Goal: Information Seeking & Learning: Learn about a topic

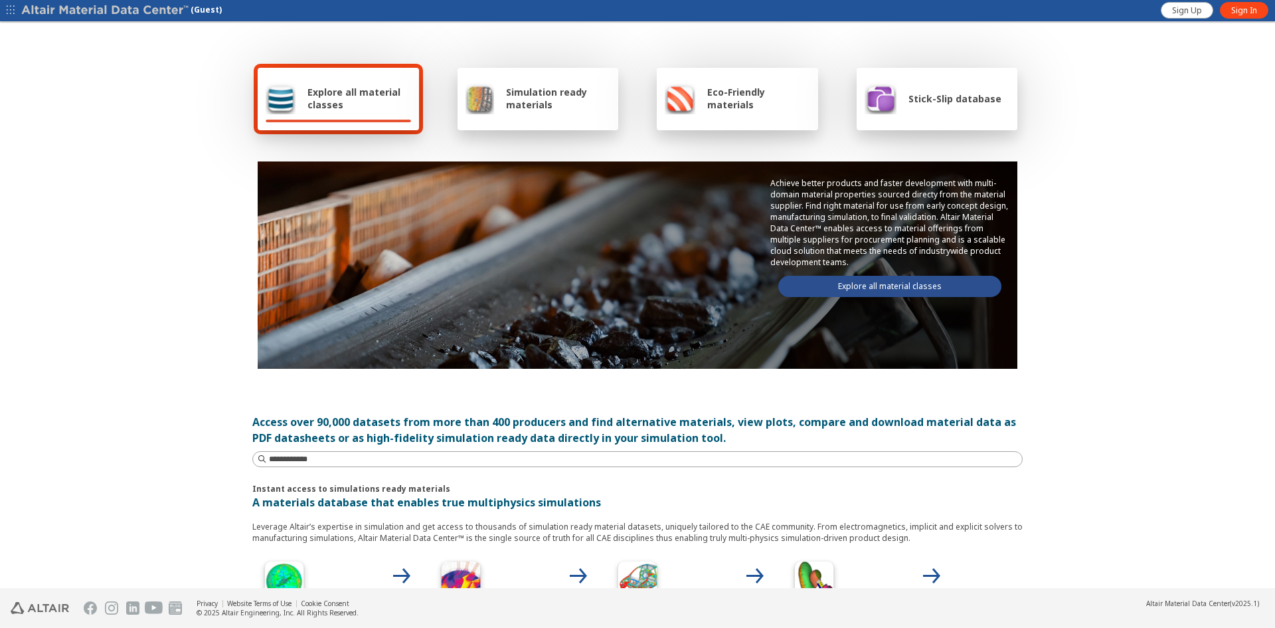
click at [937, 95] on span "Stick-Slip database" at bounding box center [955, 98] width 93 height 13
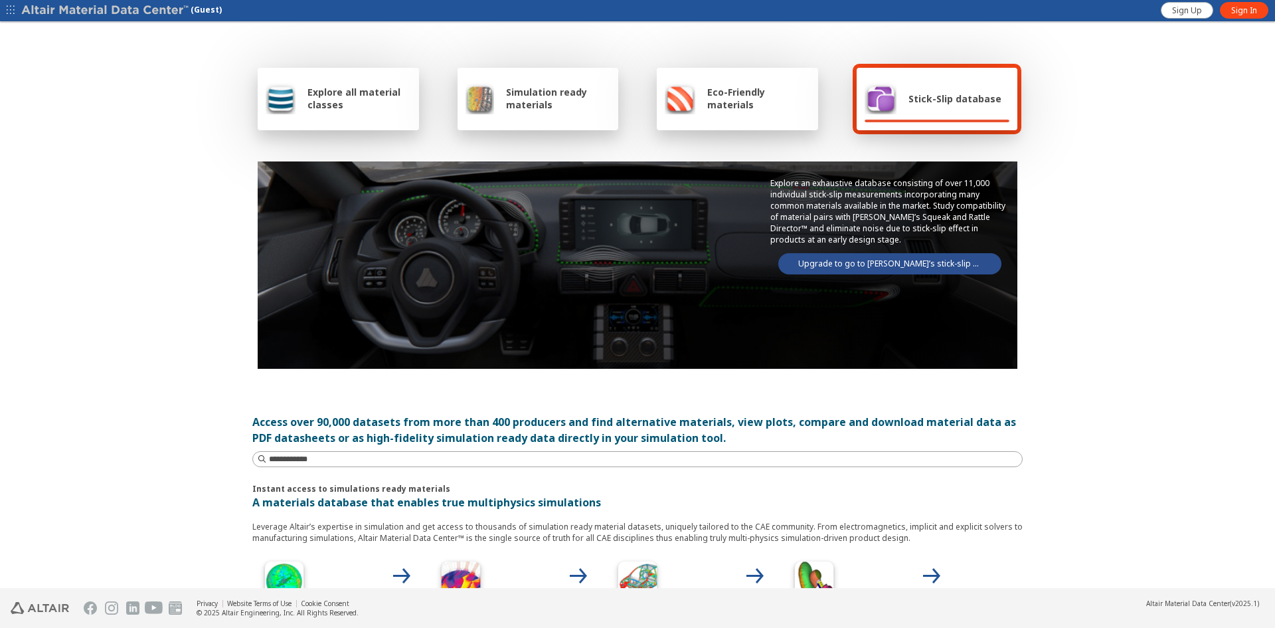
click at [882, 267] on link "Upgrade to go to Altair’s stick-slip database" at bounding box center [889, 263] width 223 height 21
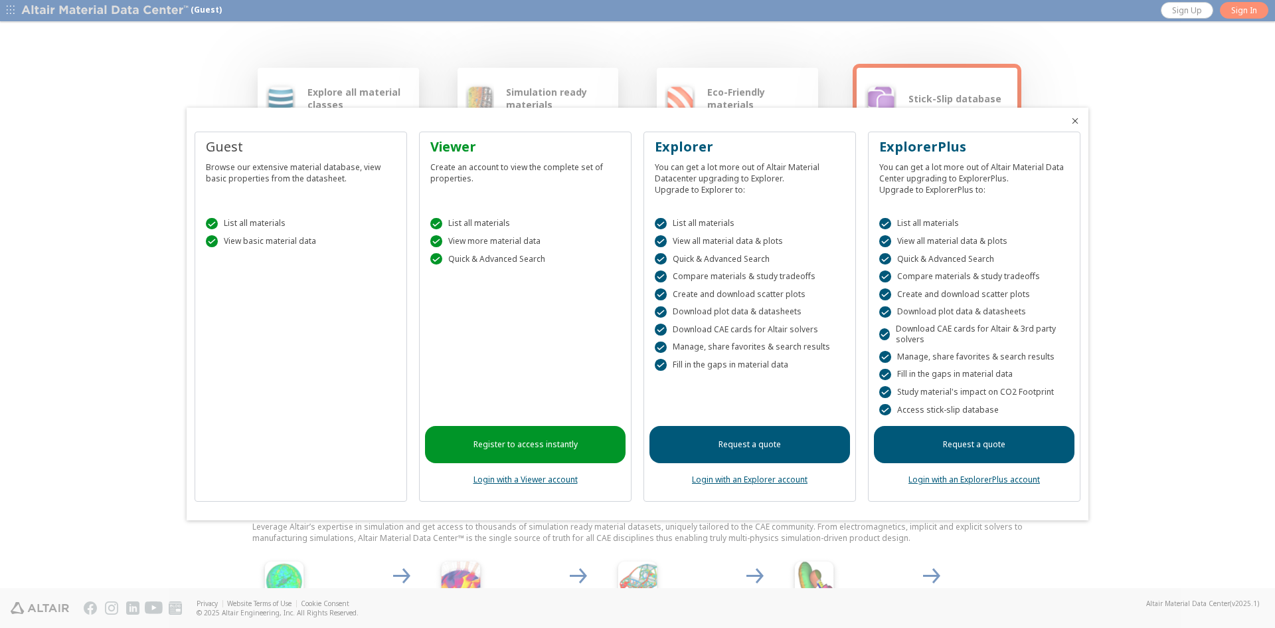
click at [980, 481] on link "Login with an ExplorerPlus account" at bounding box center [975, 479] width 132 height 11
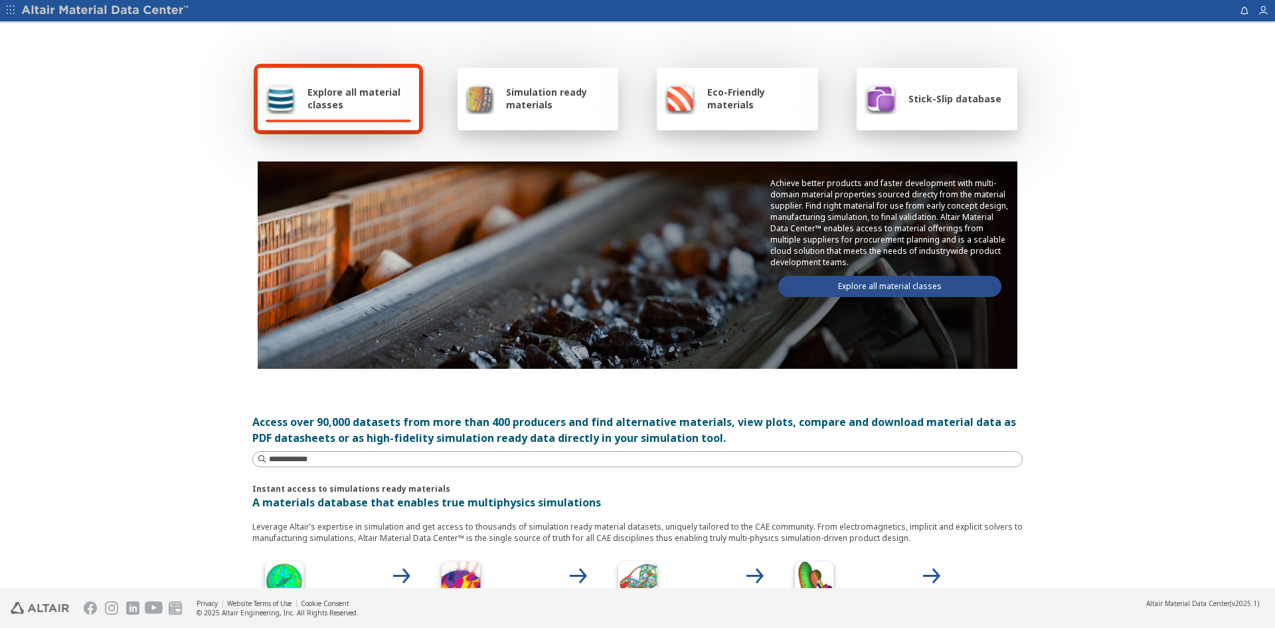
click at [953, 104] on span "Stick-Slip database" at bounding box center [955, 98] width 93 height 13
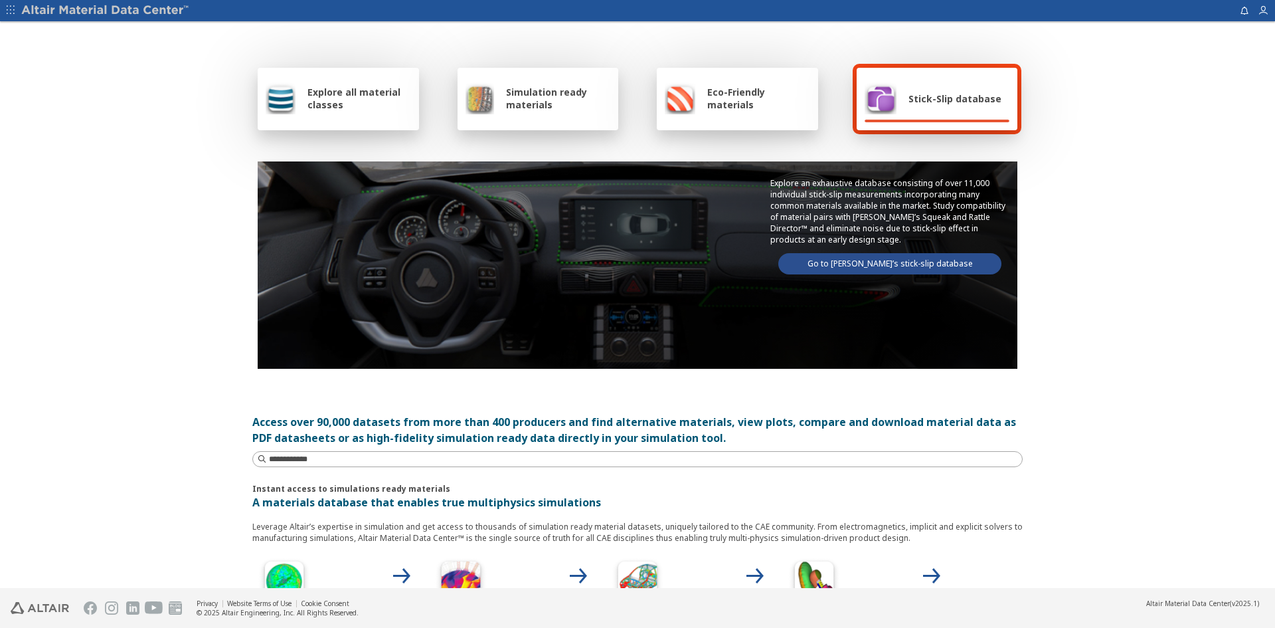
click at [897, 259] on link "Go to Altair’s stick-slip database" at bounding box center [889, 263] width 223 height 21
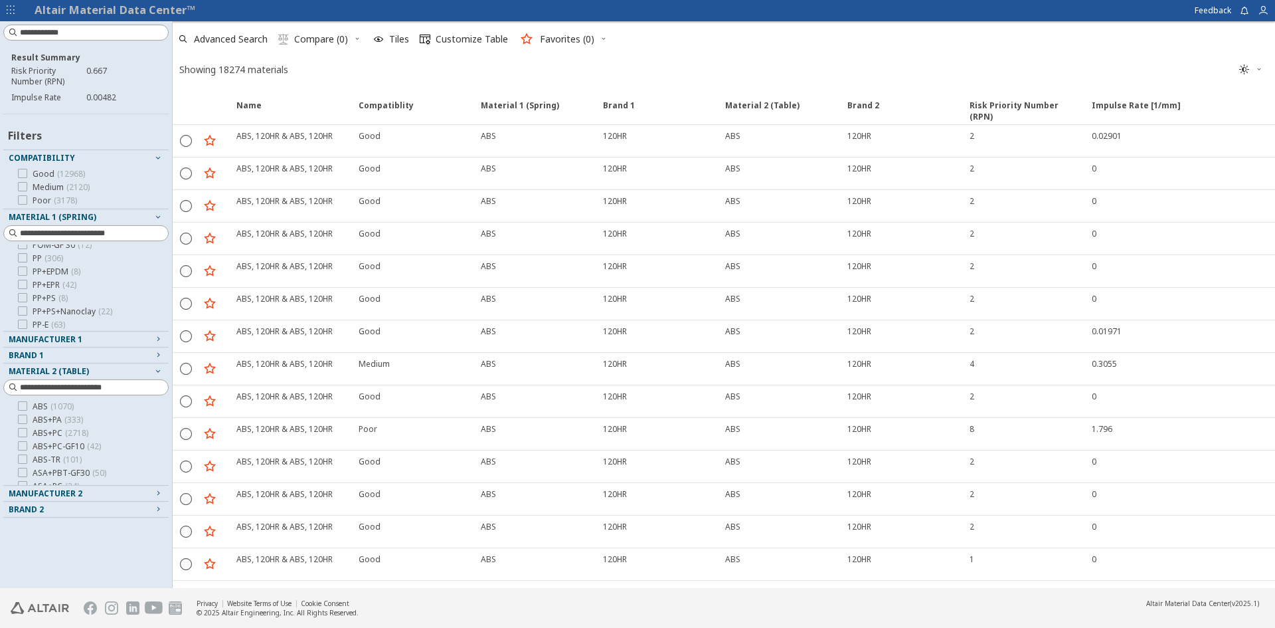
scroll to position [531, 0]
click at [21, 276] on icon at bounding box center [22, 278] width 9 height 9
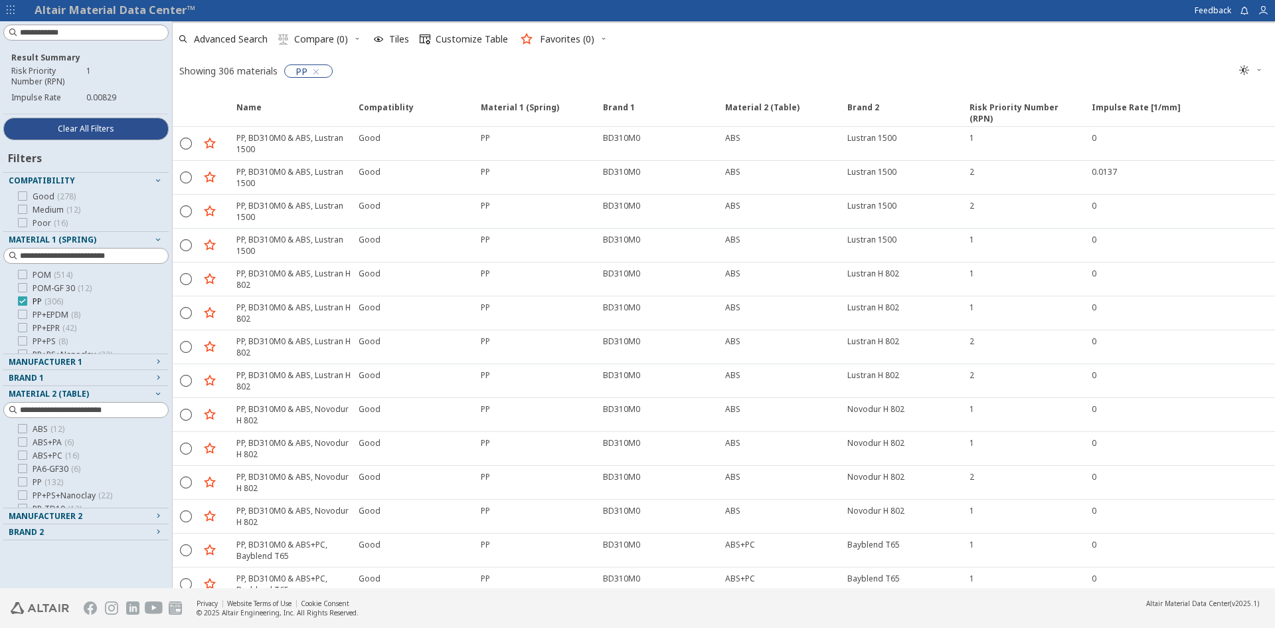
click at [24, 301] on icon at bounding box center [22, 300] width 9 height 9
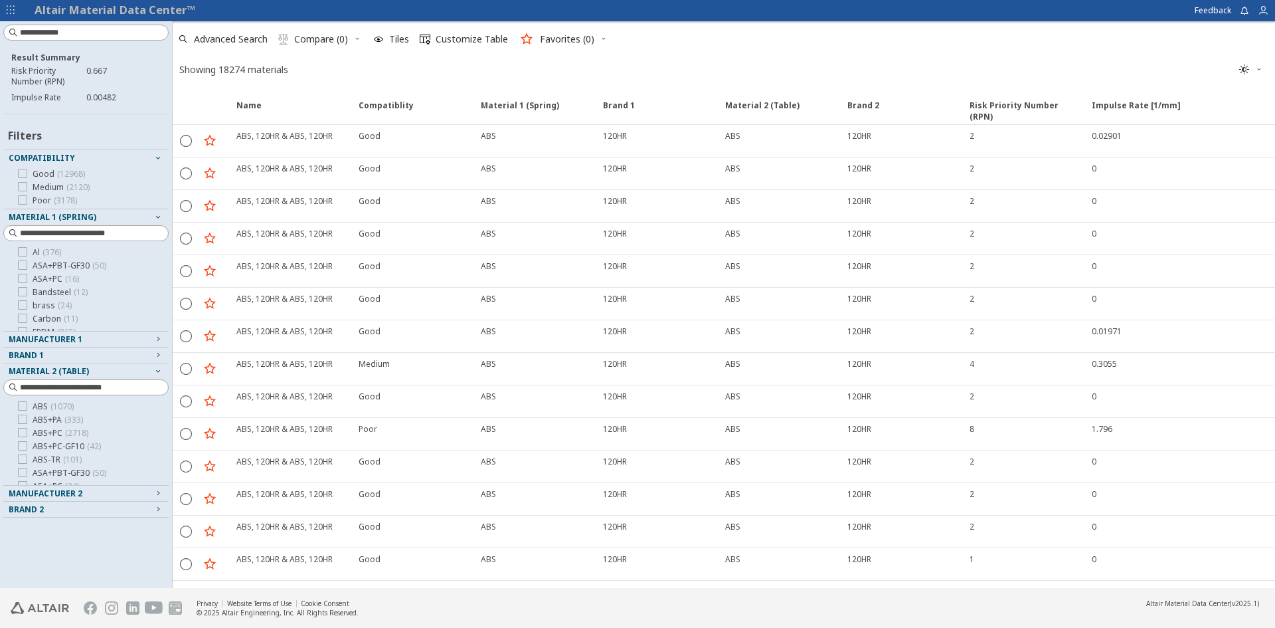
scroll to position [133, 0]
click at [21, 263] on icon at bounding box center [22, 264] width 9 height 9
